Goal: Find specific page/section: Find specific page/section

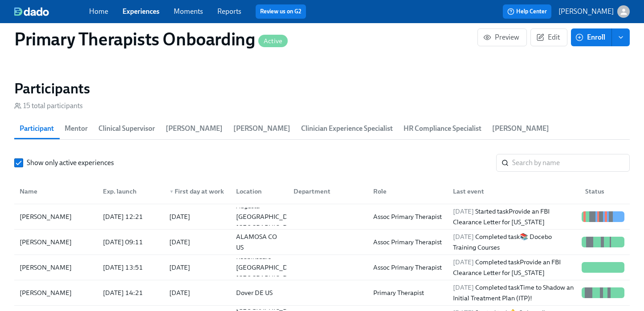
scroll to position [885, 0]
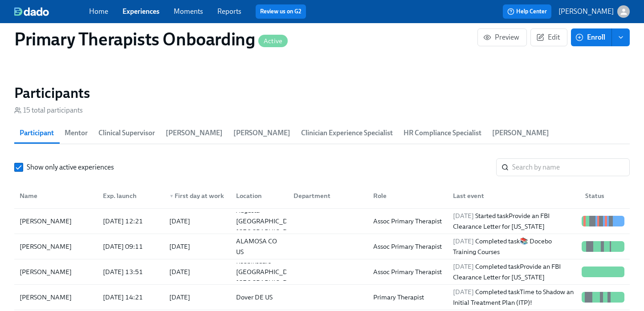
click at [150, 11] on link "Experiences" at bounding box center [140, 11] width 37 height 8
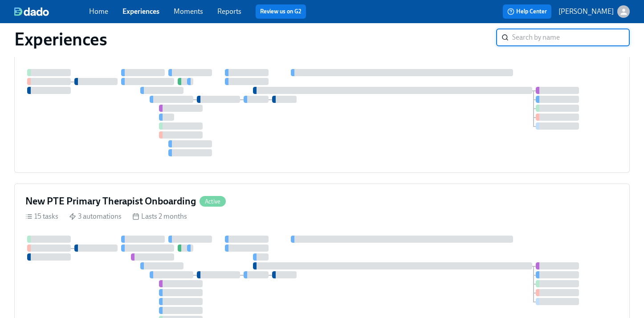
scroll to position [192, 0]
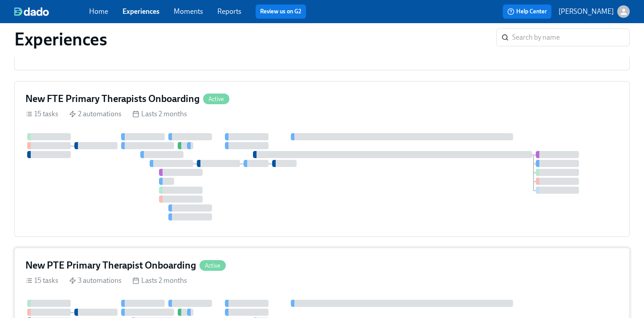
click at [248, 261] on div "New PTE Primary Therapist Onboarding Active" at bounding box center [321, 265] width 593 height 13
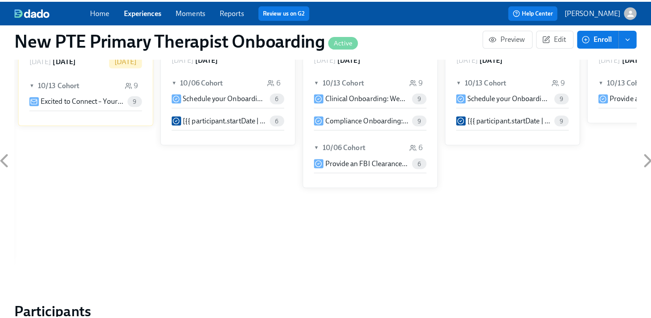
scroll to position [780, 0]
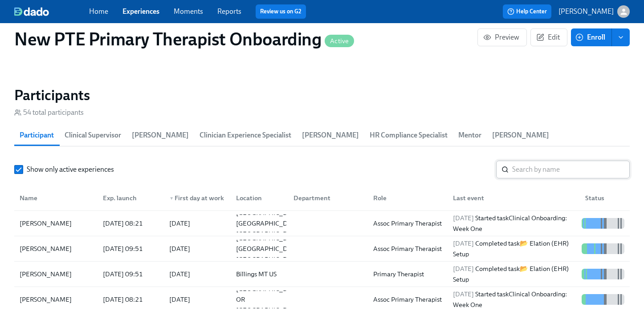
click at [537, 161] on input "search" at bounding box center [571, 170] width 118 height 18
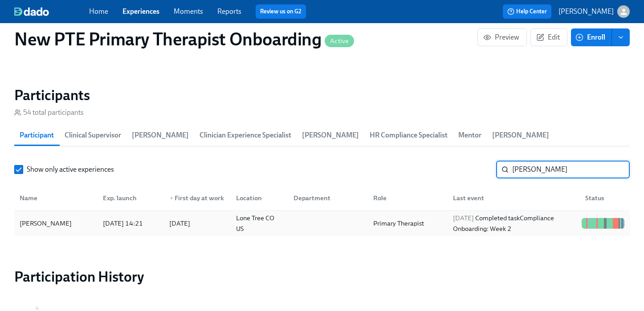
type input "[PERSON_NAME]"
click at [63, 215] on div "[PERSON_NAME]" at bounding box center [56, 224] width 80 height 18
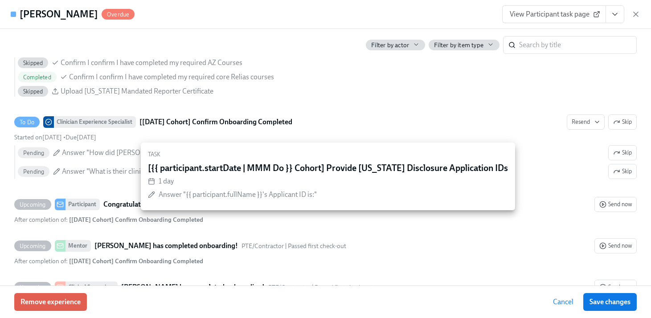
scroll to position [1620, 0]
